Goal: Entertainment & Leisure: Consume media (video, audio)

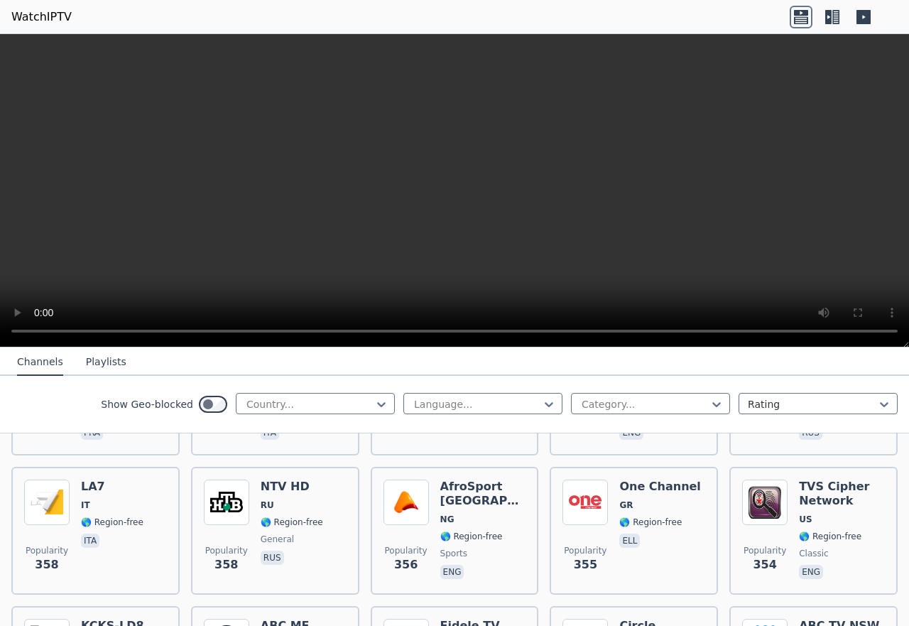
scroll to position [7275, 0]
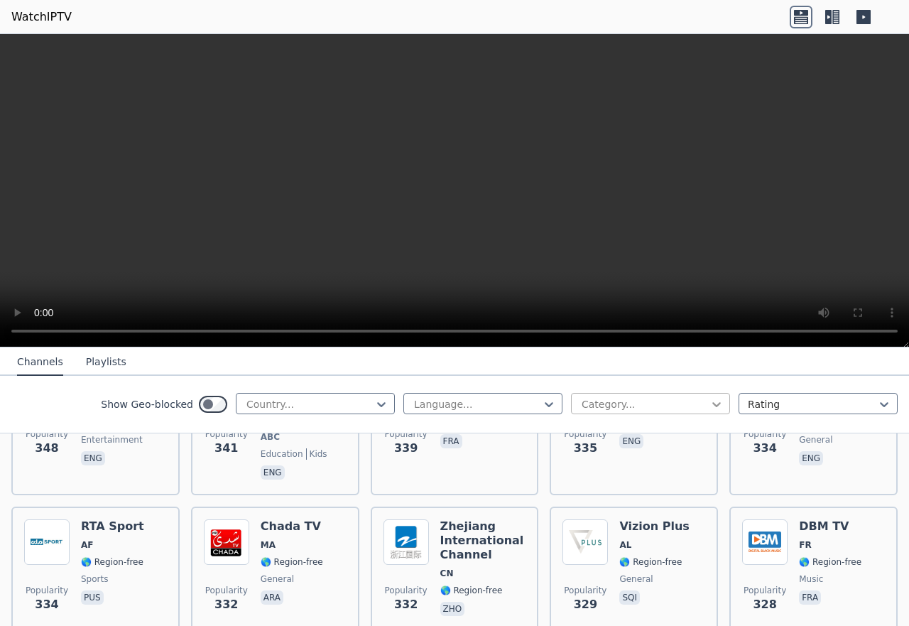
click at [709, 411] on icon at bounding box center [716, 404] width 14 height 14
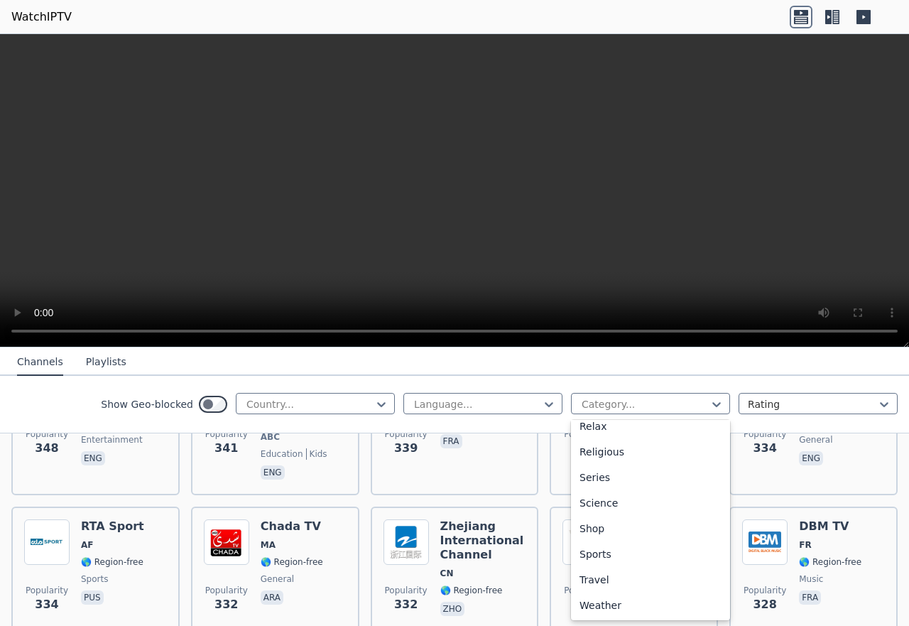
scroll to position [544, 0]
click at [654, 567] on div "Sports" at bounding box center [650, 554] width 159 height 26
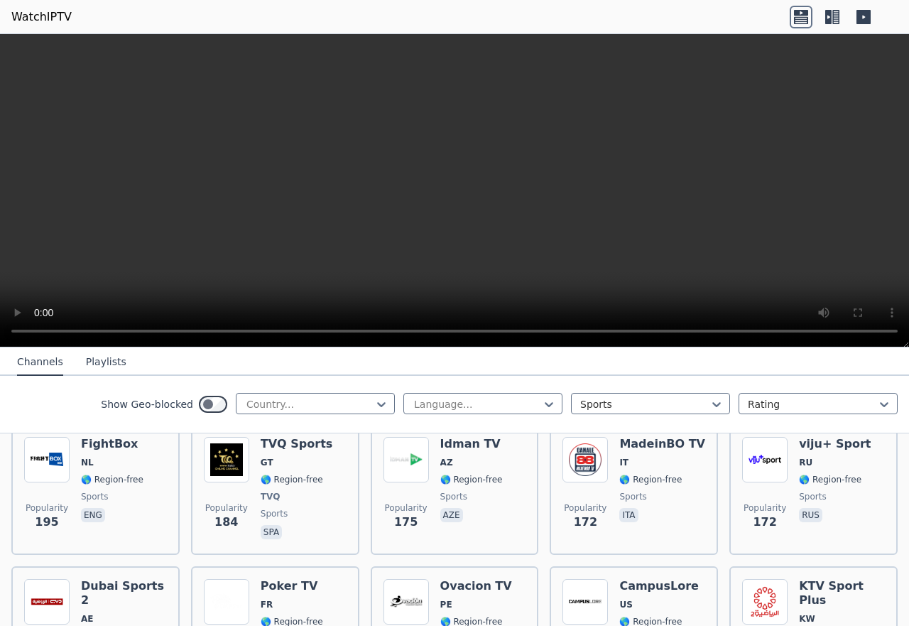
scroll to position [1915, 0]
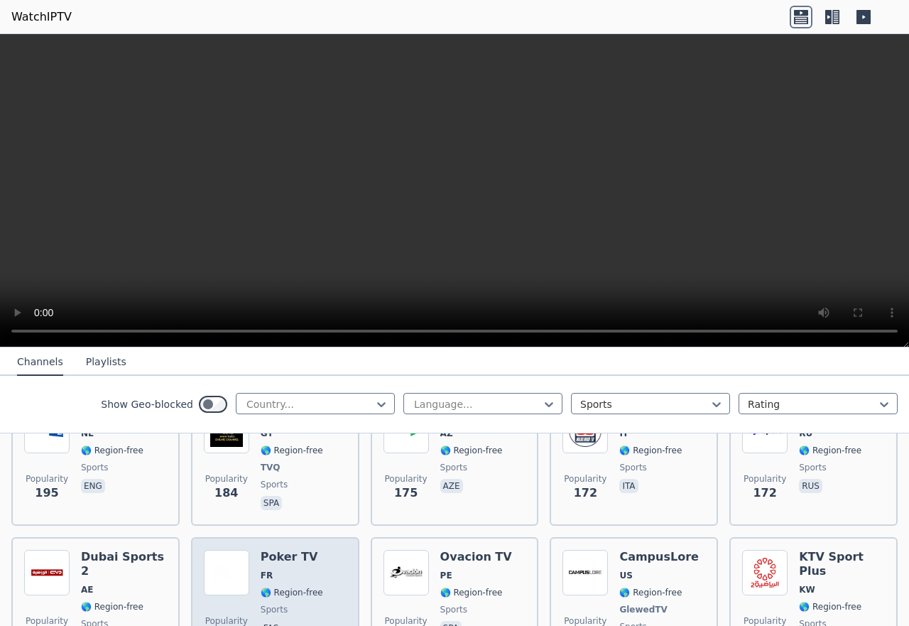
click at [261, 570] on span "FR" at bounding box center [267, 575] width 12 height 11
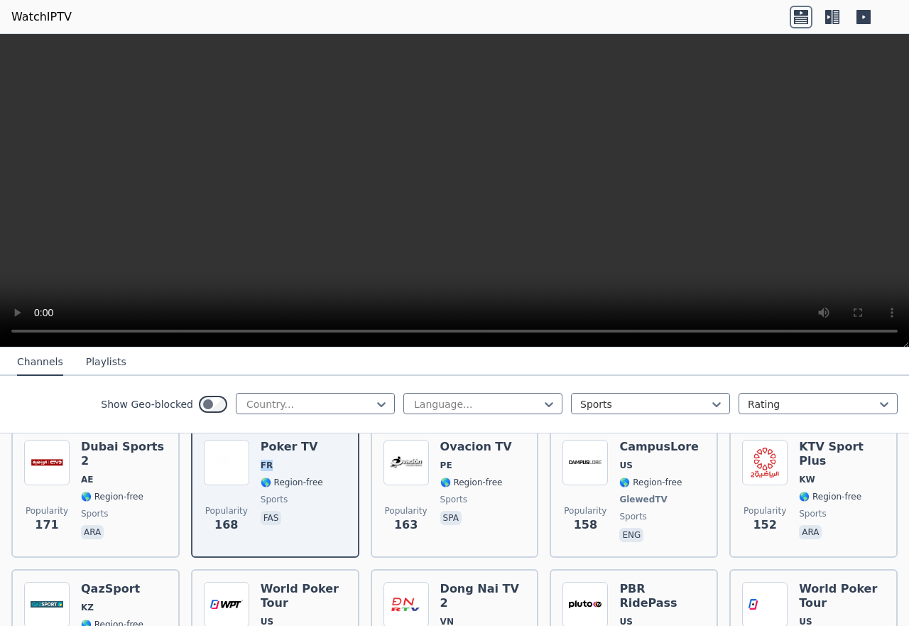
scroll to position [2075, 0]
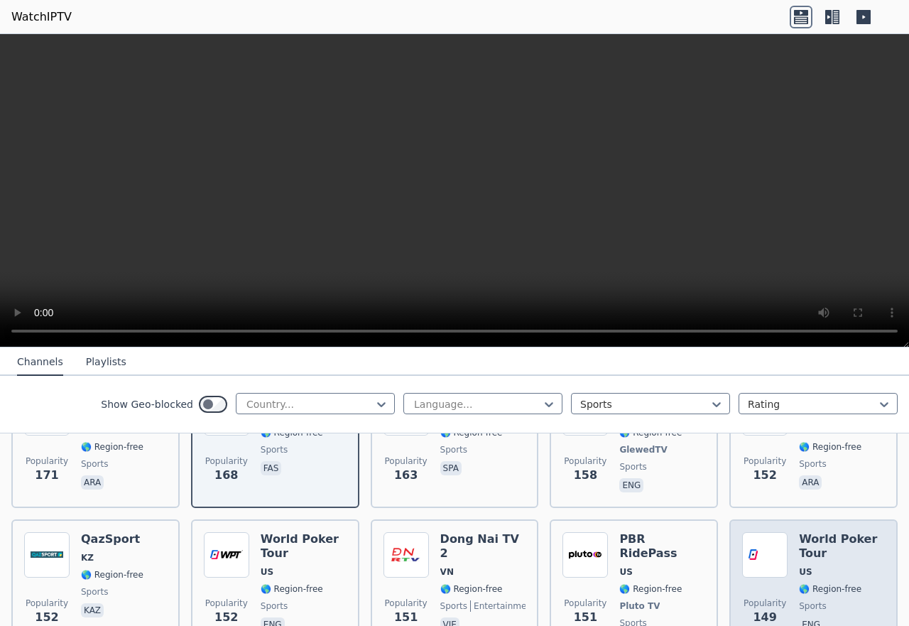
click at [808, 566] on span "US" at bounding box center [842, 571] width 86 height 11
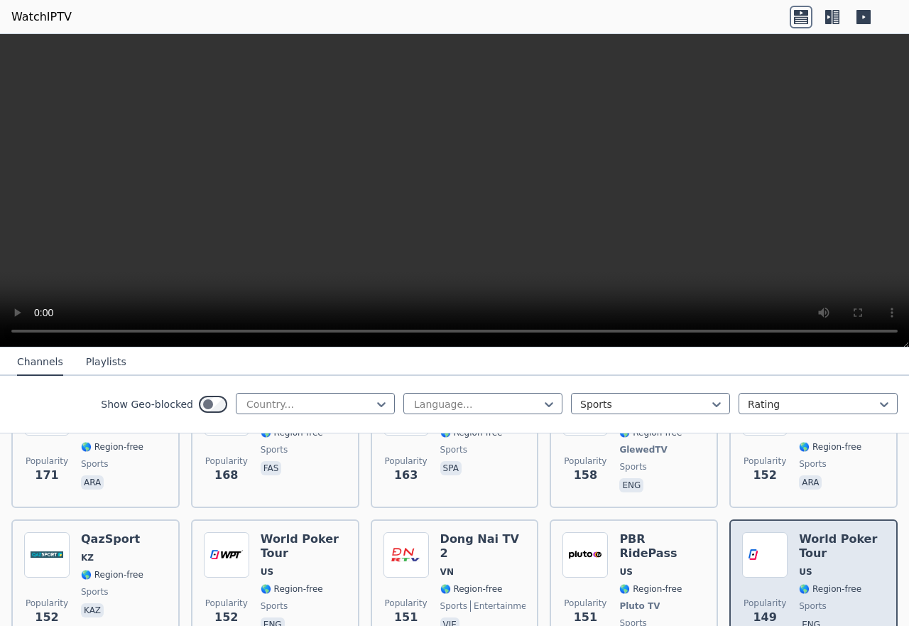
click at [808, 566] on span "US" at bounding box center [842, 571] width 86 height 11
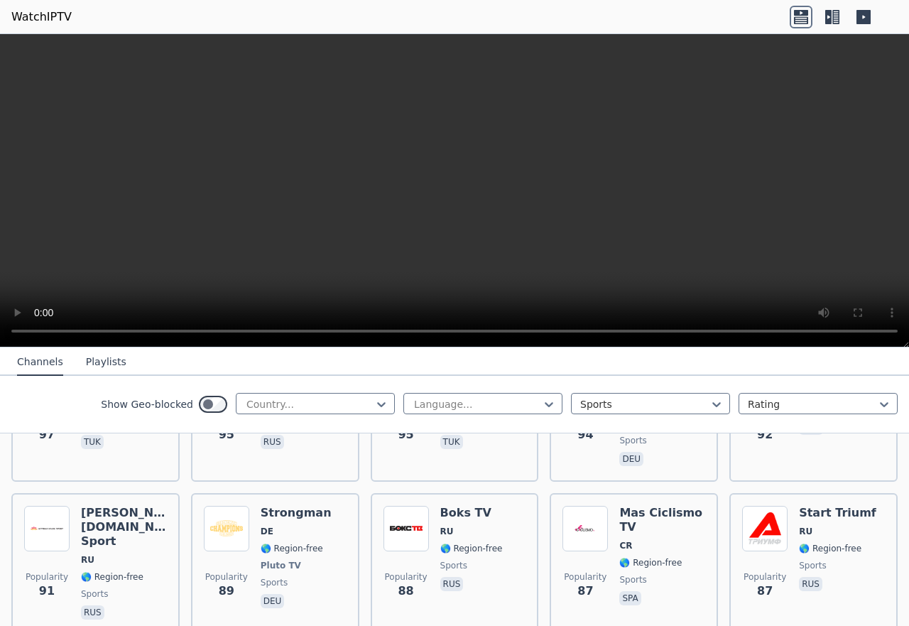
scroll to position [3292, 0]
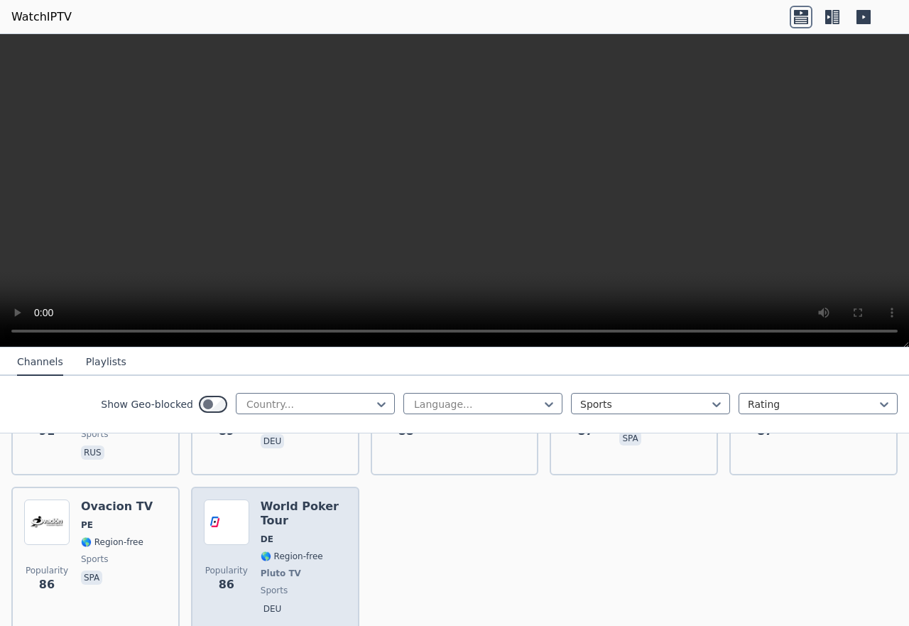
click at [274, 499] on div "World Poker Tour DE 🌎 Region-free Pluto TV sports deu" at bounding box center [304, 558] width 86 height 119
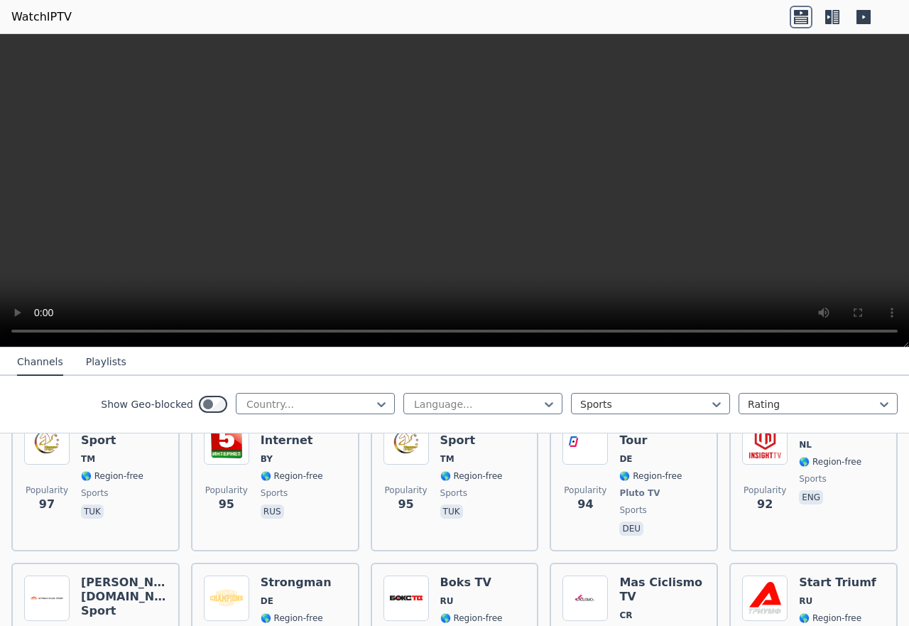
scroll to position [2973, 0]
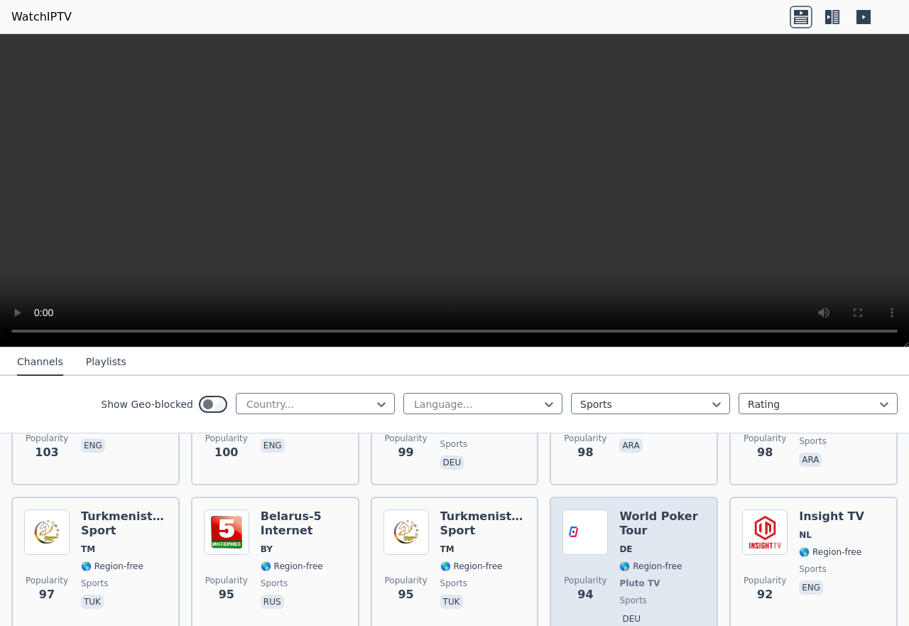
click at [657, 560] on span "🌎 Region-free" at bounding box center [650, 565] width 62 height 11
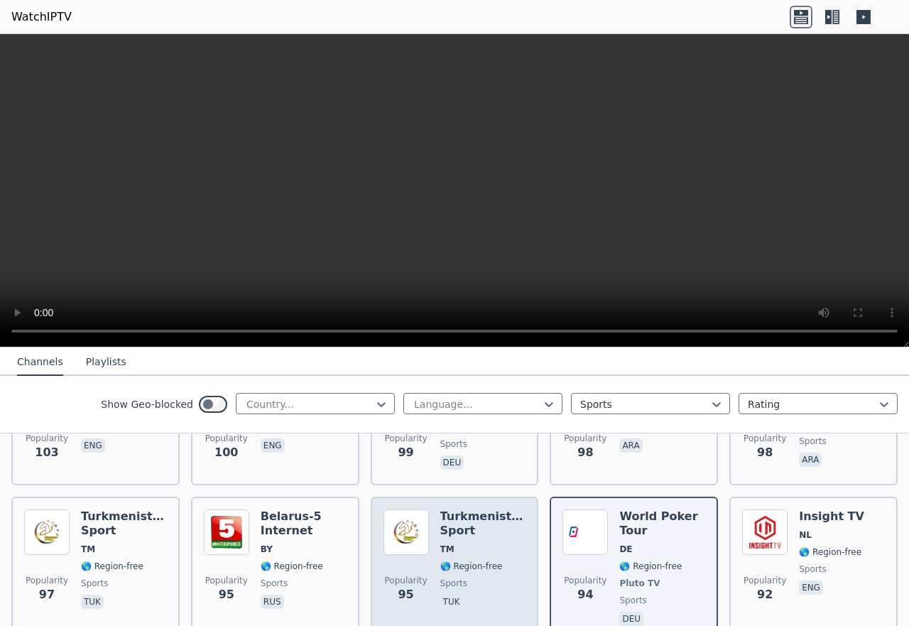
click at [461, 560] on span "🌎 Region-free" at bounding box center [471, 565] width 62 height 11
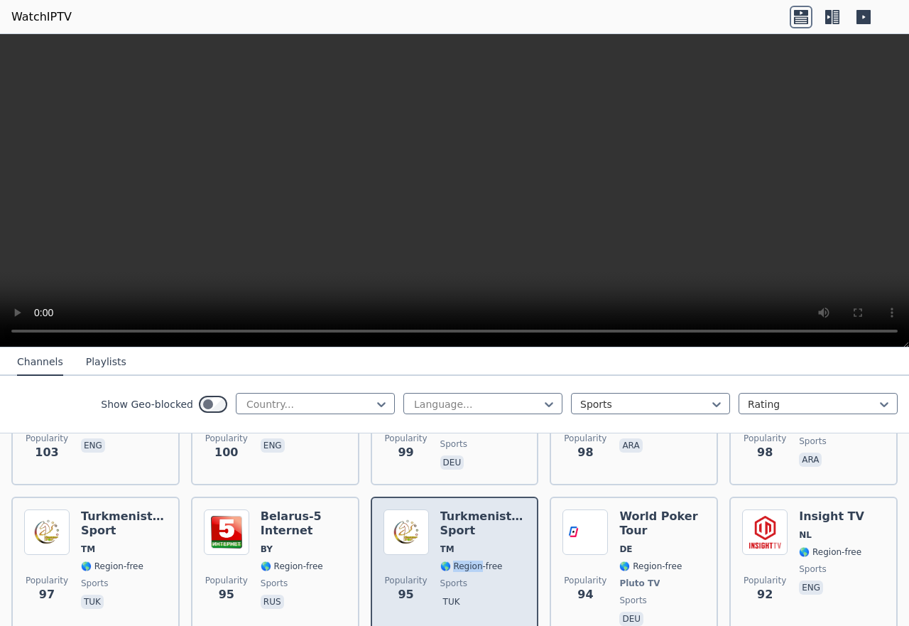
click at [461, 560] on span "🌎 Region-free" at bounding box center [471, 565] width 62 height 11
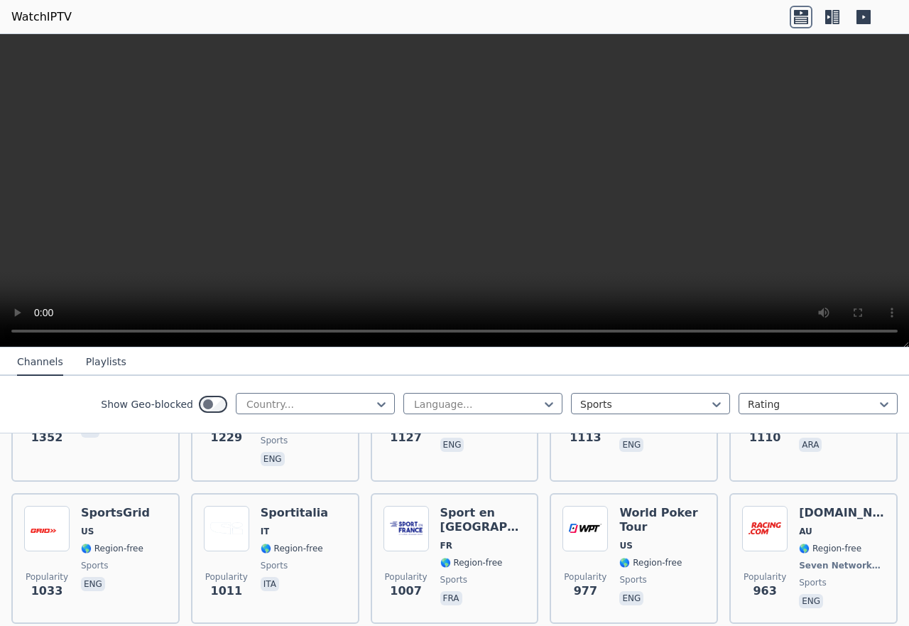
scroll to position [518, 0]
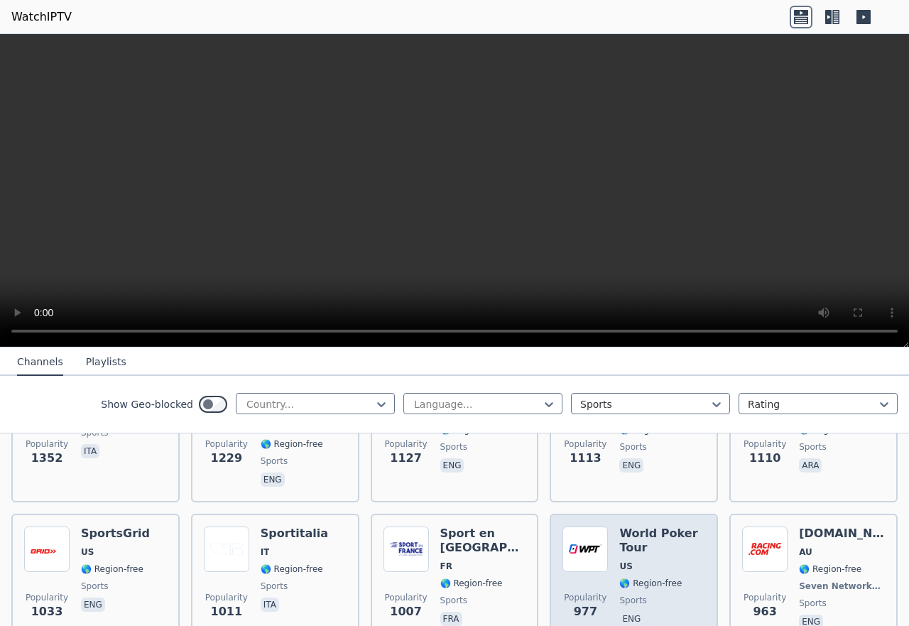
click at [661, 550] on div "World Poker Tour US 🌎 Region-free sports eng" at bounding box center [662, 578] width 86 height 105
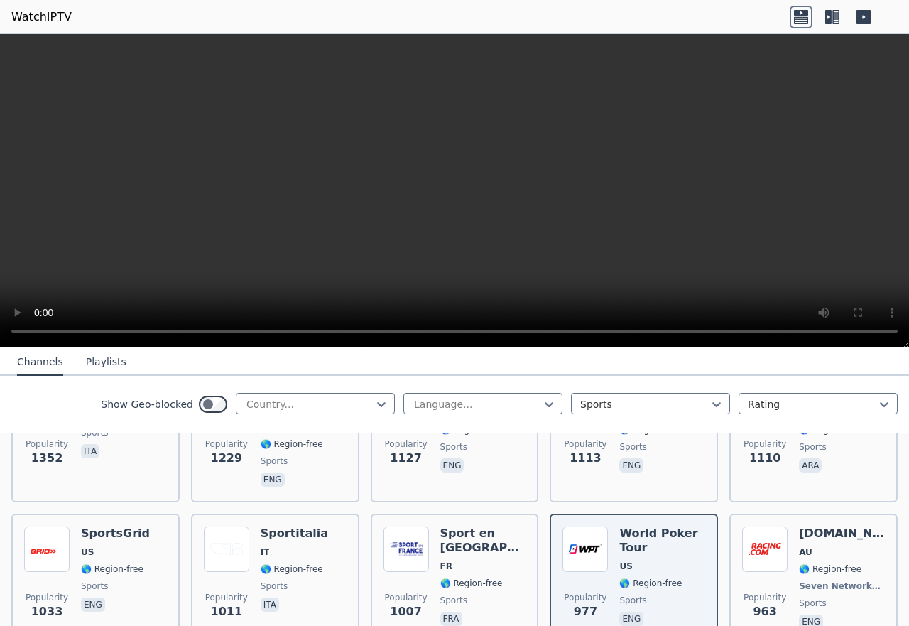
click at [531, 244] on video at bounding box center [454, 190] width 909 height 313
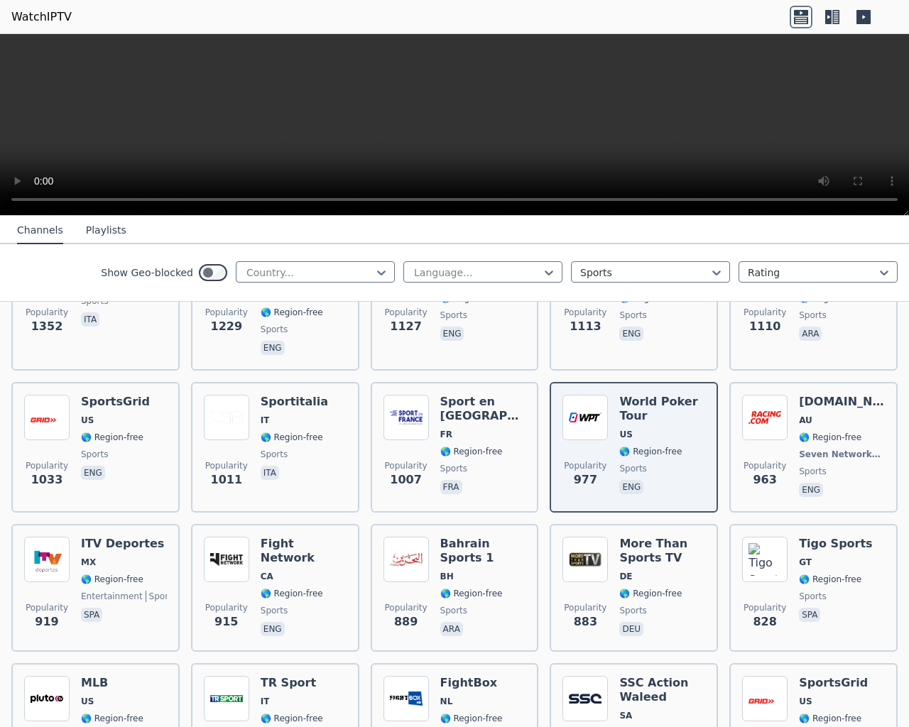
click at [893, 34] on video at bounding box center [454, 125] width 909 height 182
click at [708, 216] on video at bounding box center [454, 125] width 909 height 182
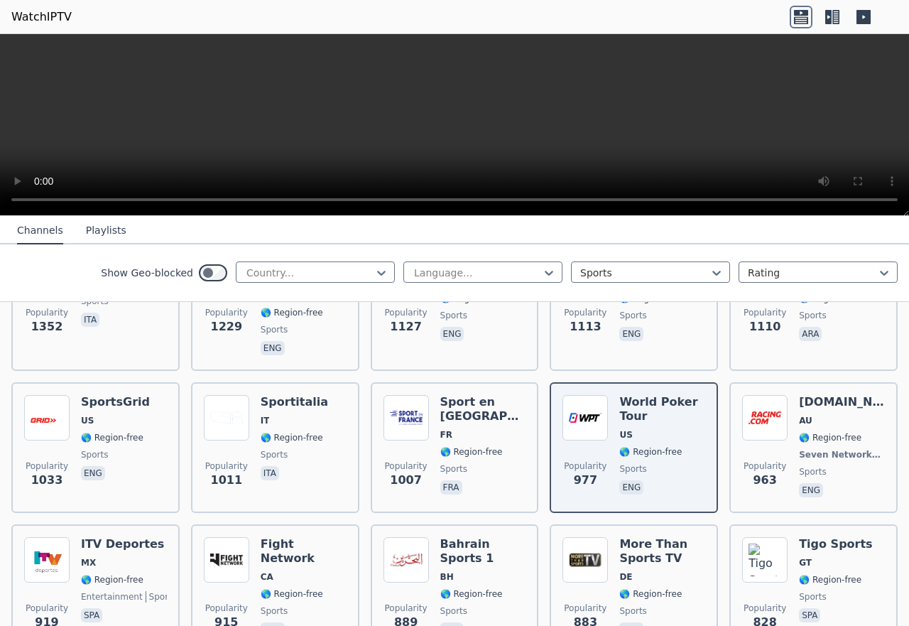
scroll to position [637, 0]
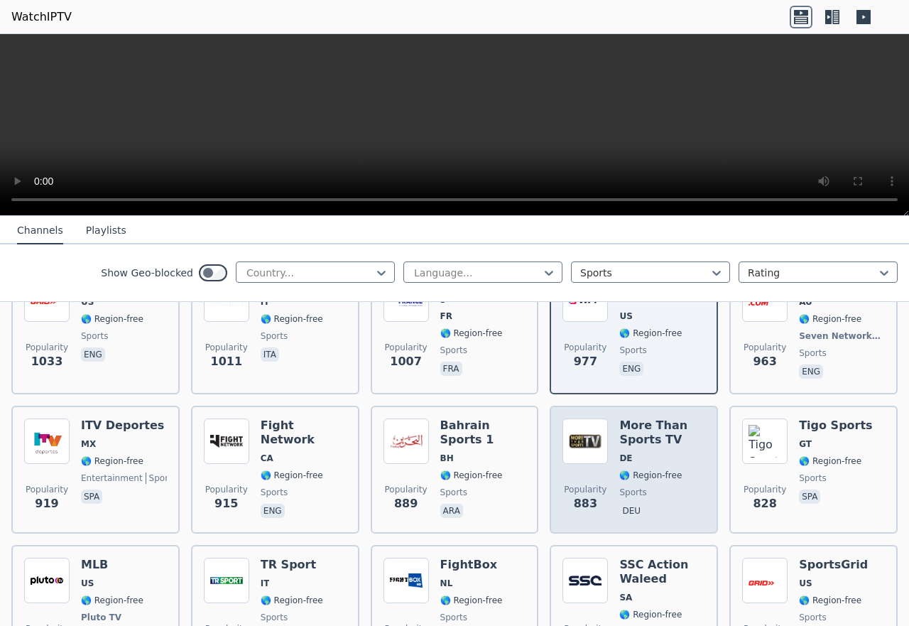
click at [623, 457] on div "More Than Sports TV DE 🌎 Region-free sports deu" at bounding box center [662, 469] width 86 height 102
